Goal: Information Seeking & Learning: Learn about a topic

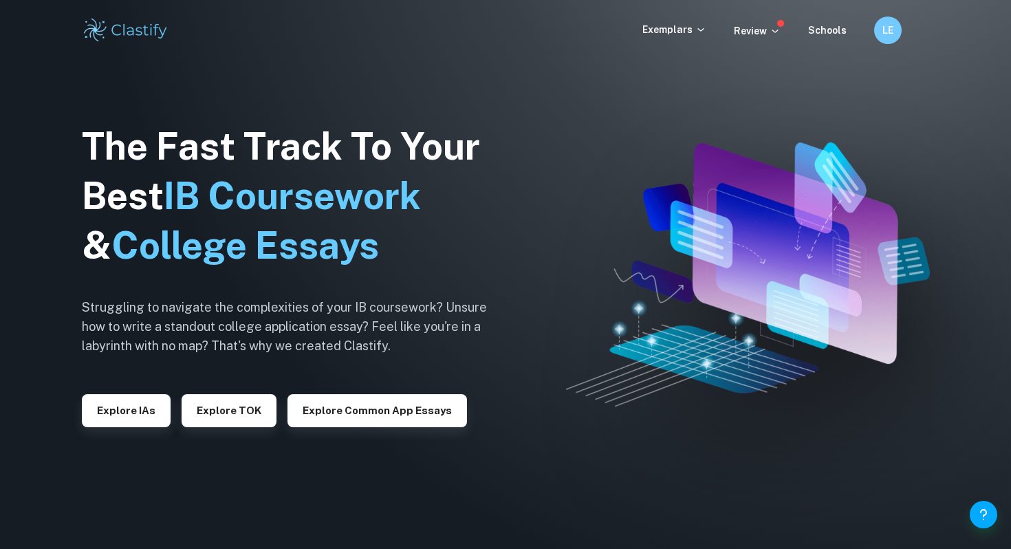
click at [664, 41] on div "Exemplars Review Schools LE" at bounding box center [505, 31] width 880 height 28
click at [664, 32] on p "Exemplars" at bounding box center [674, 29] width 64 height 15
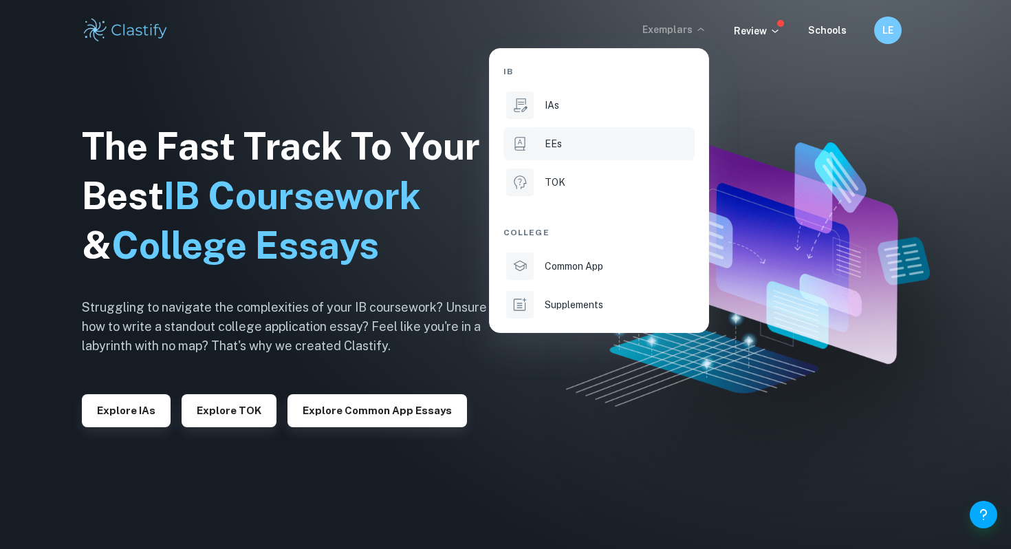
click at [569, 142] on div "EEs" at bounding box center [618, 143] width 147 height 15
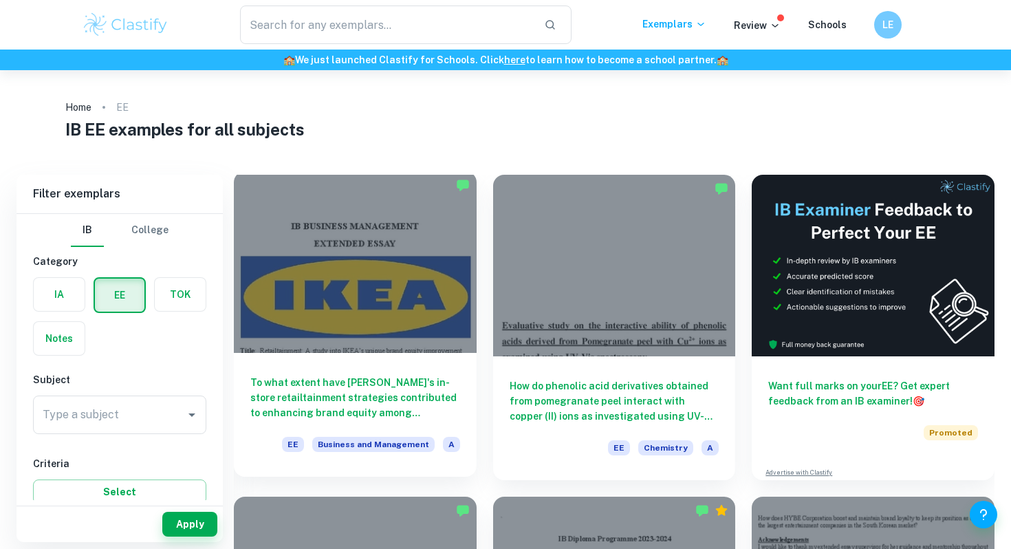
click at [268, 368] on div "To what extent have [PERSON_NAME]'s in-store retailtainment strategies contribu…" at bounding box center [355, 415] width 243 height 124
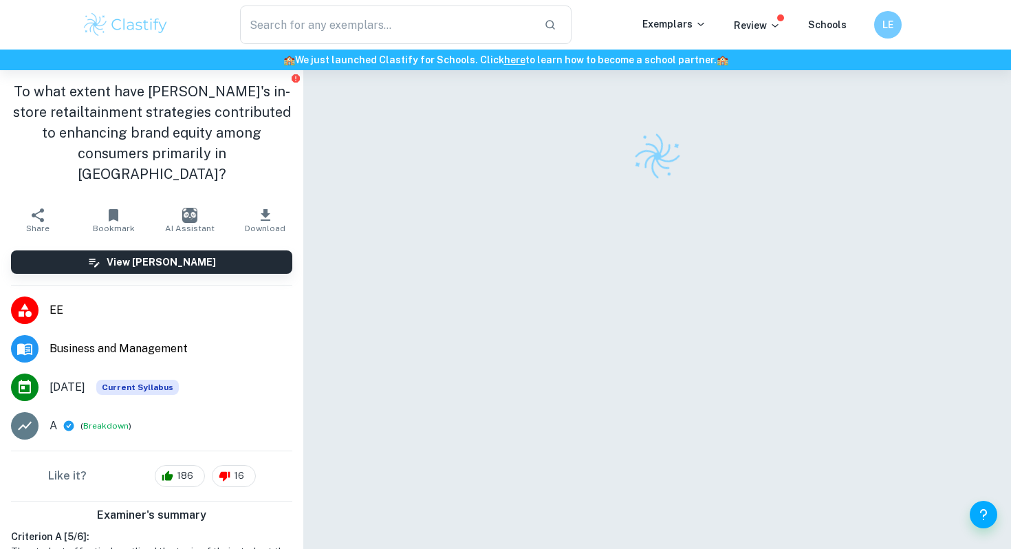
scroll to position [295, 0]
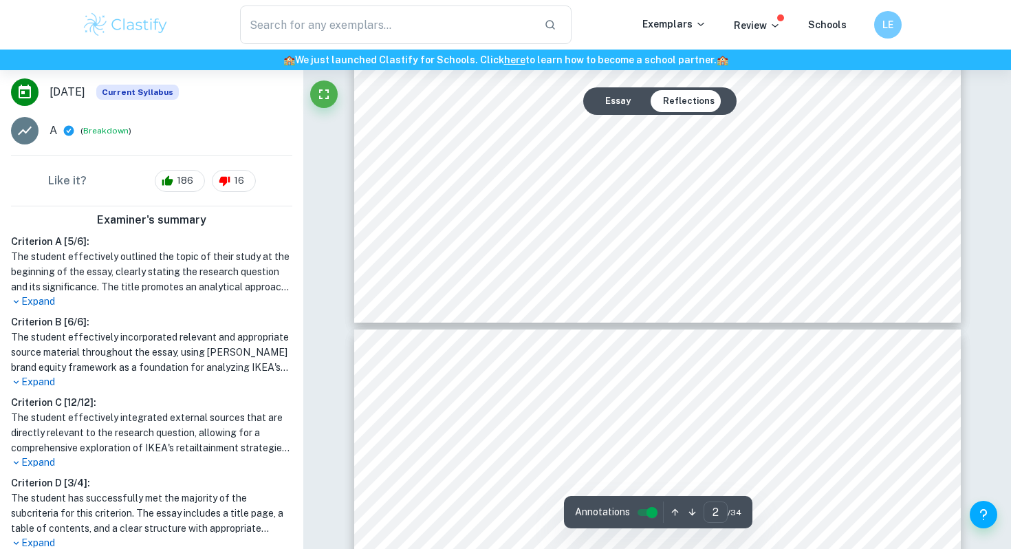
type input "3"
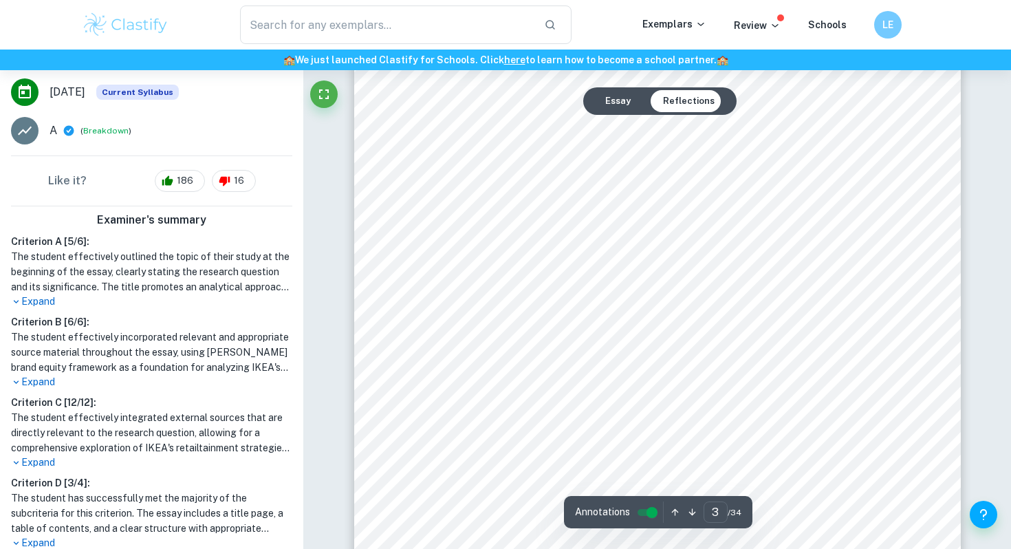
scroll to position [1931, 0]
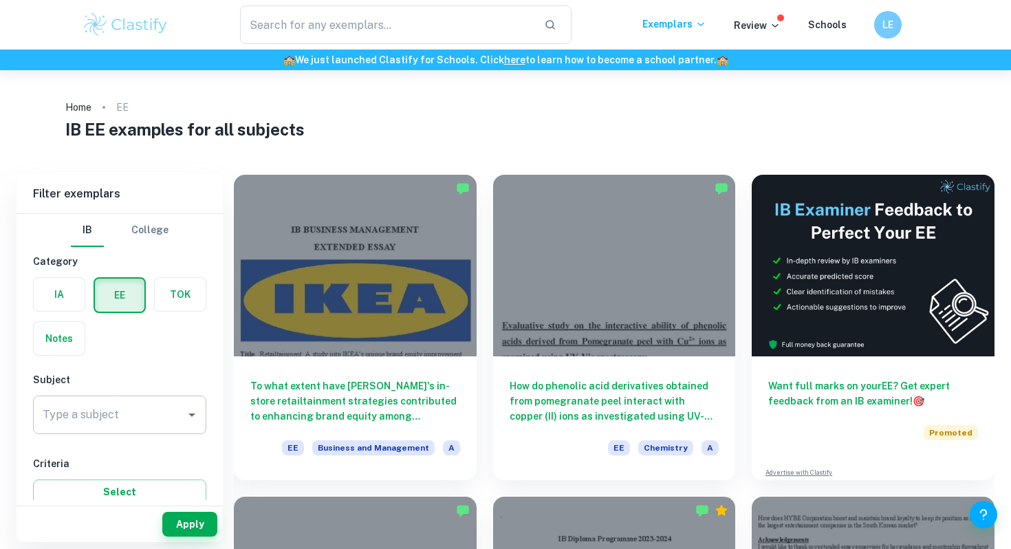
click at [62, 421] on div "Type a subject Type a subject" at bounding box center [119, 414] width 173 height 39
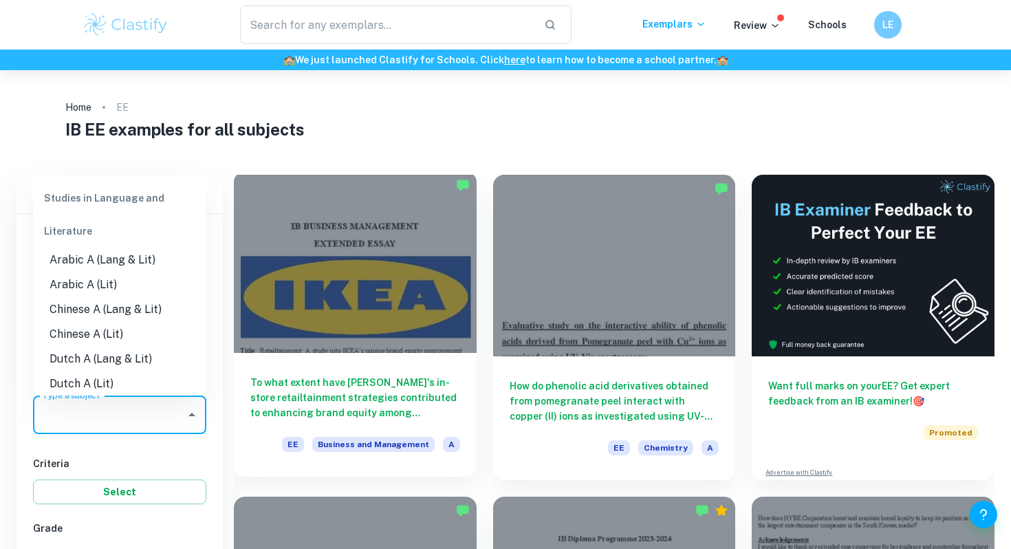
scroll to position [367, 0]
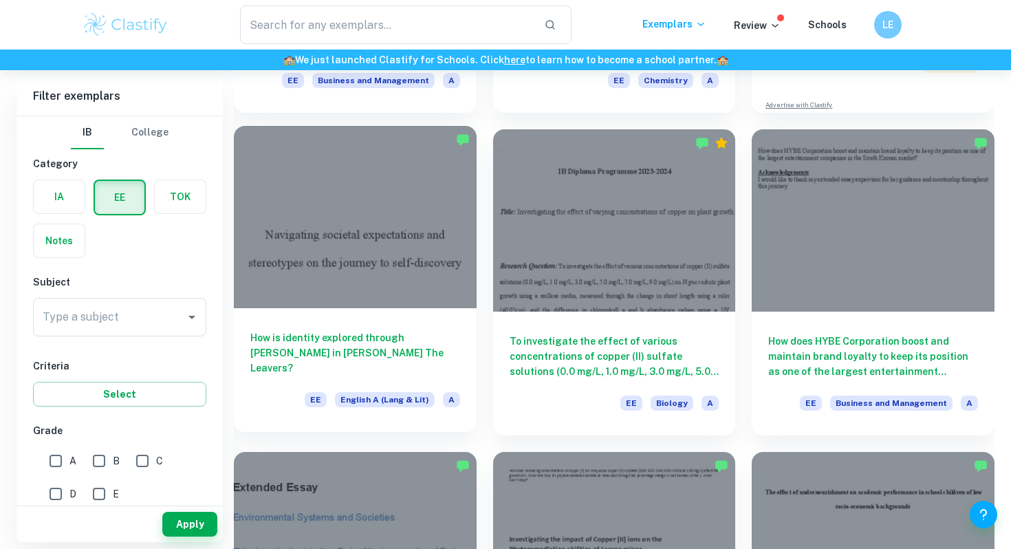
click at [380, 325] on div "How is identity explored through [PERSON_NAME] in [PERSON_NAME] The Leavers? EE…" at bounding box center [355, 370] width 243 height 124
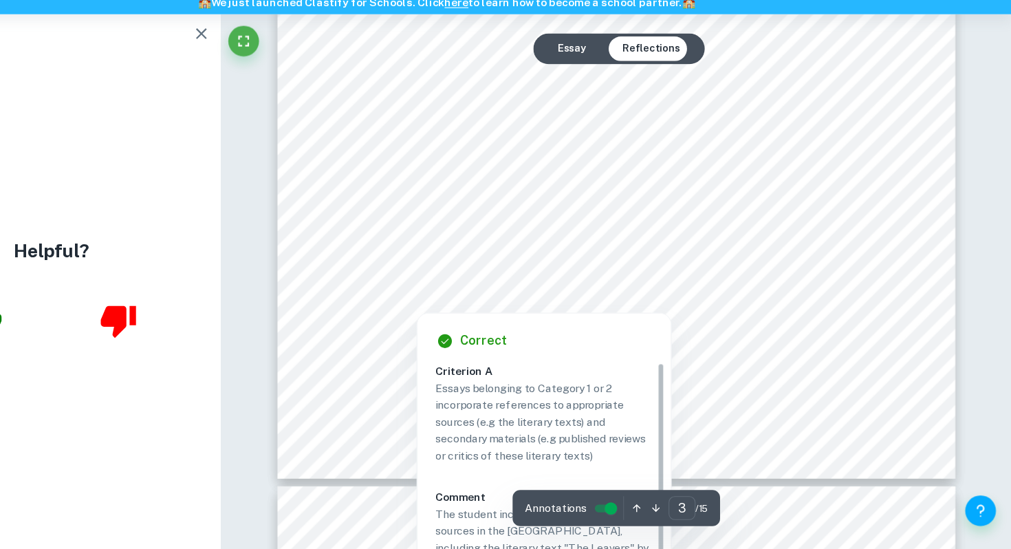
scroll to position [2280, 0]
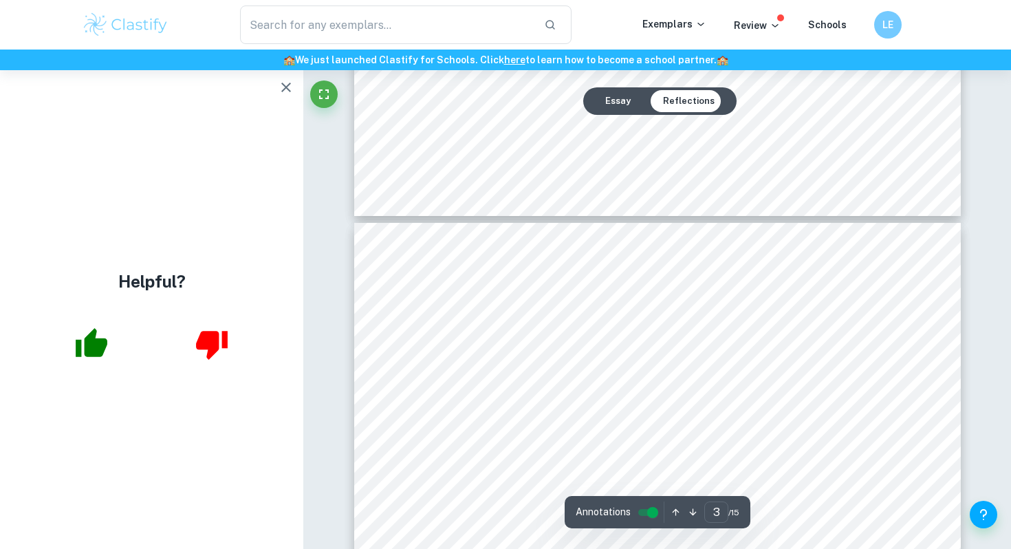
type input "4"
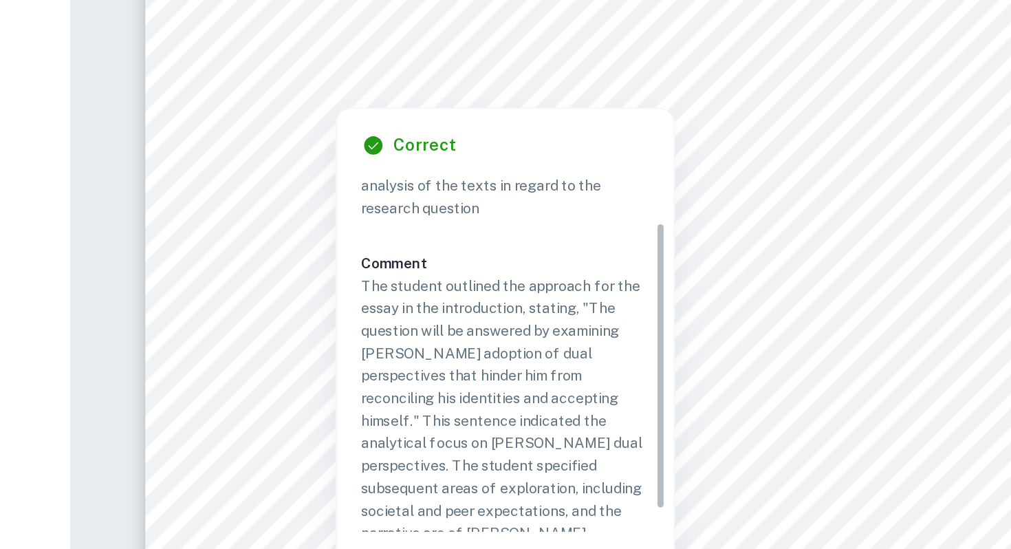
scroll to position [58, 0]
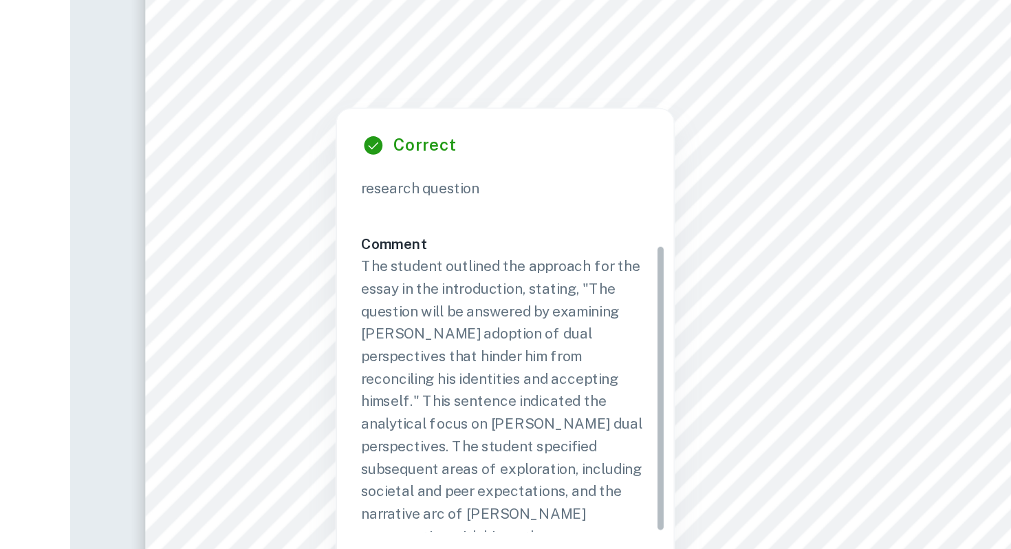
drag, startPoint x: 701, startPoint y: 377, endPoint x: 697, endPoint y: 455, distance: 77.8
click at [697, 455] on div "Criterion A The essay discusses how the essay will be conducted and how it will…" at bounding box center [601, 416] width 205 height 241
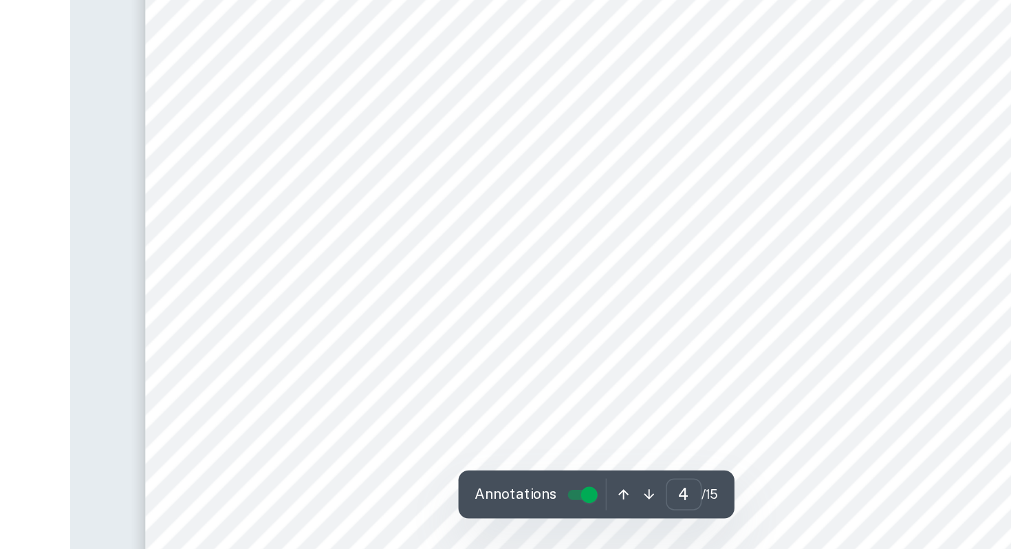
scroll to position [2894, 0]
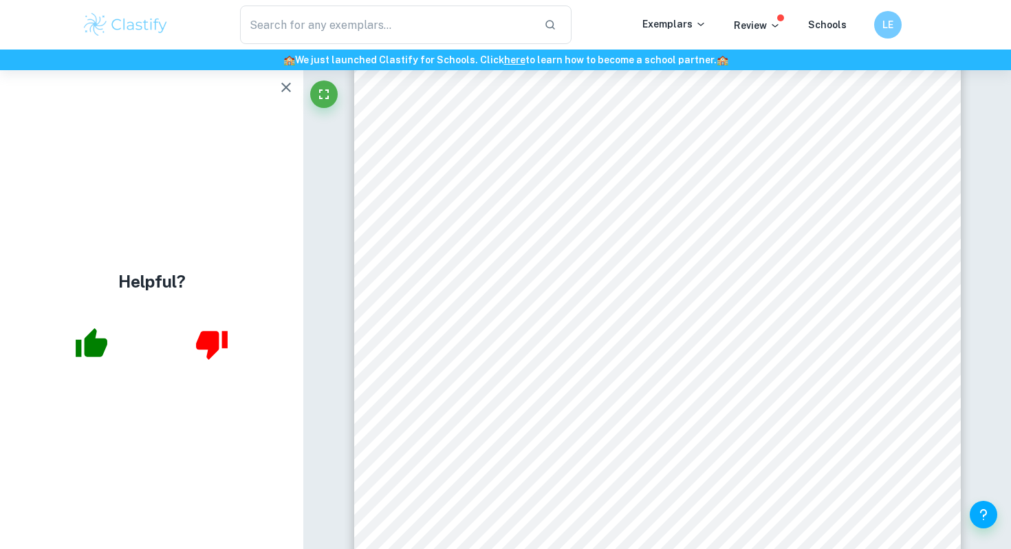
click at [84, 332] on icon "button" at bounding box center [91, 344] width 34 height 34
